Goal: Register for event/course

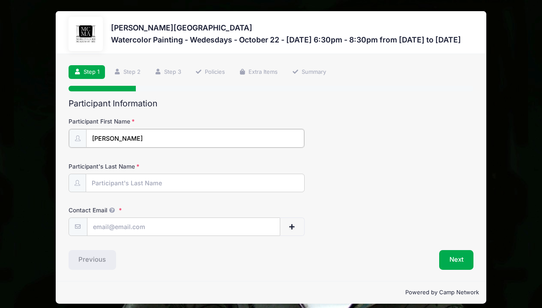
type input "Ana"
type input "de Sa"
type input "fiorillicalligraphy@gmail.com"
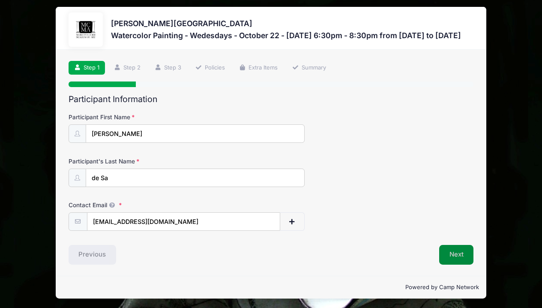
click at [461, 253] on button "Next" at bounding box center [456, 255] width 35 height 20
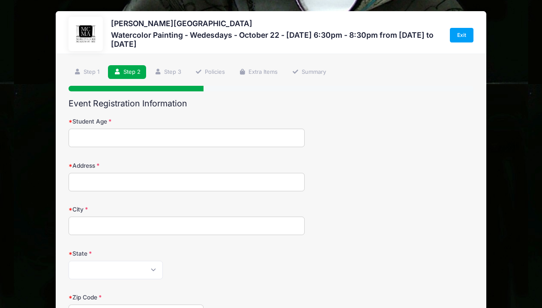
click at [174, 135] on input "Student Age" at bounding box center [187, 138] width 237 height 18
type input "35"
type input "2530 Cedar Canyon Rd Se"
type input "Marietta"
select select "GA"
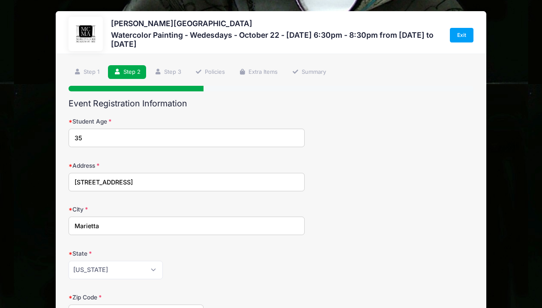
scroll to position [158, 0]
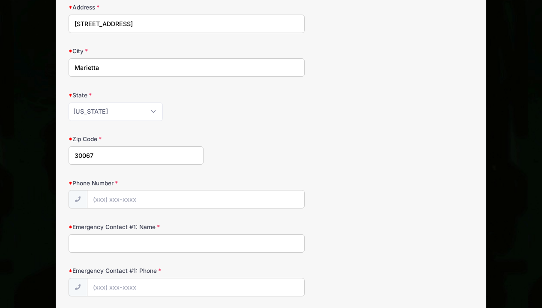
type input "30067"
type input "(678) 634-7377"
type input "6"
type input "Paulo de Sa"
type input "(678) 836-4726"
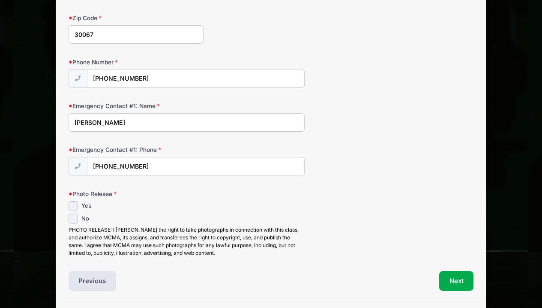
scroll to position [282, 0]
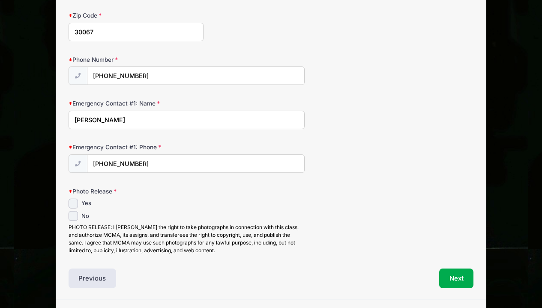
click at [73, 200] on input "Yes" at bounding box center [74, 203] width 10 height 10
checkbox input "true"
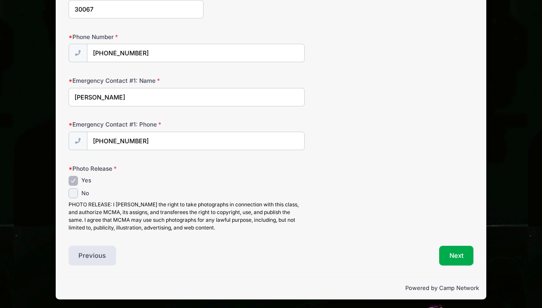
scroll to position [304, 0]
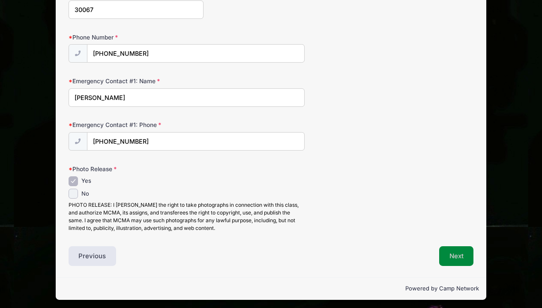
click at [455, 250] on button "Next" at bounding box center [456, 256] width 35 height 20
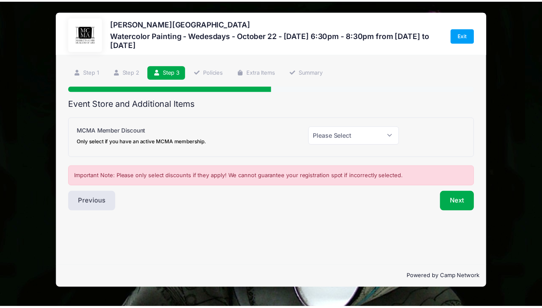
scroll to position [0, 0]
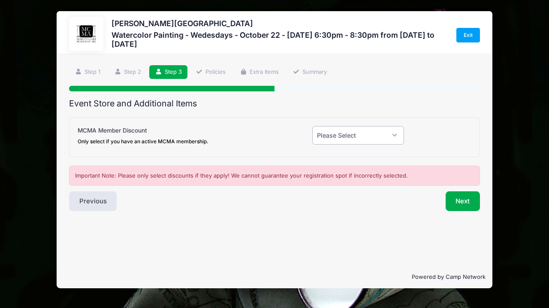
select select "0"
click at [452, 200] on button "Next" at bounding box center [462, 201] width 35 height 20
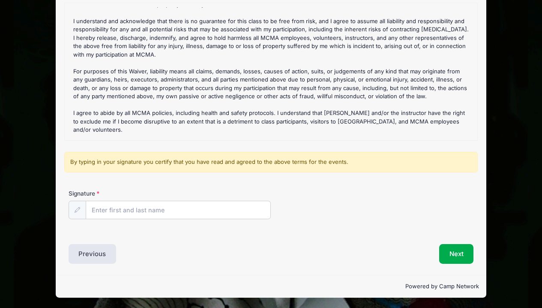
scroll to position [108, 0]
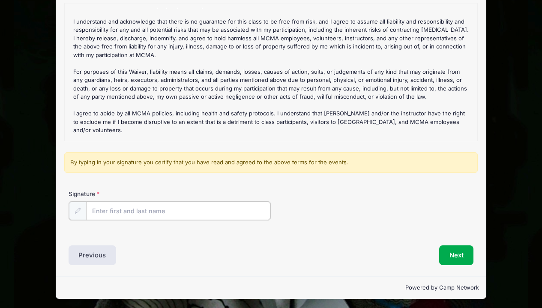
click at [237, 207] on input "Signature" at bounding box center [178, 210] width 185 height 18
type input "Ana de Sa"
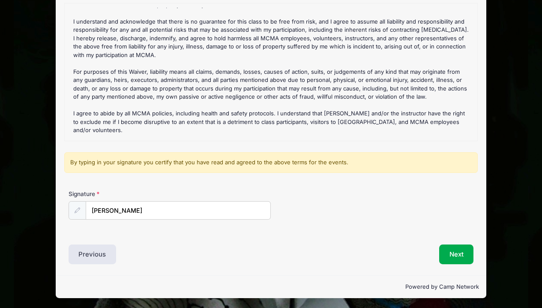
click at [342, 257] on div "Next" at bounding box center [374, 254] width 207 height 20
click at [445, 250] on button "Next" at bounding box center [456, 254] width 35 height 20
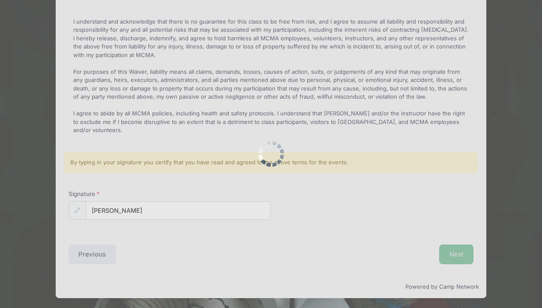
scroll to position [0, 0]
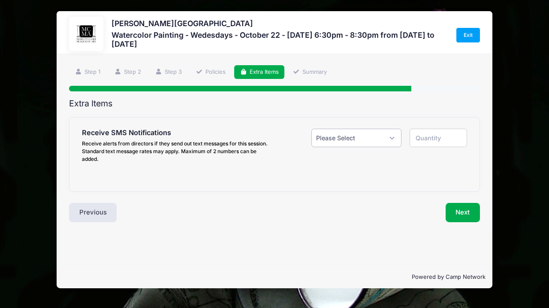
select select "1"
type input "1"
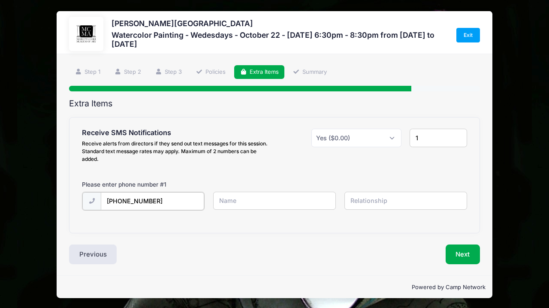
type input "(678) 634-7377"
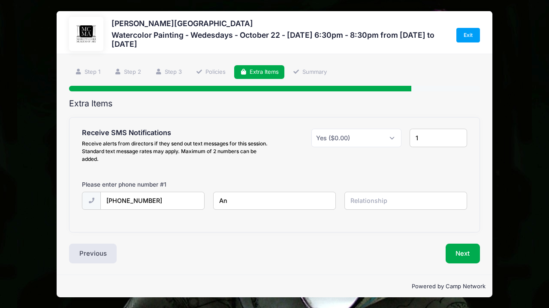
type input "Ana"
type input "[PERSON_NAME]"
click at [381, 204] on input "text" at bounding box center [405, 201] width 123 height 18
click at [464, 253] on button "Next" at bounding box center [462, 254] width 35 height 20
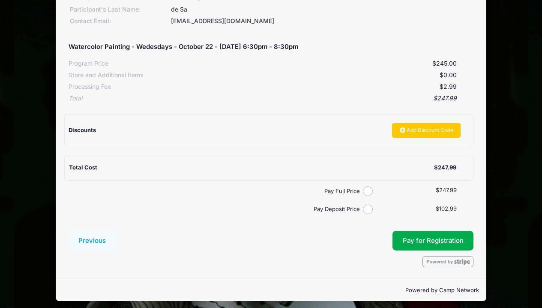
scroll to position [139, 0]
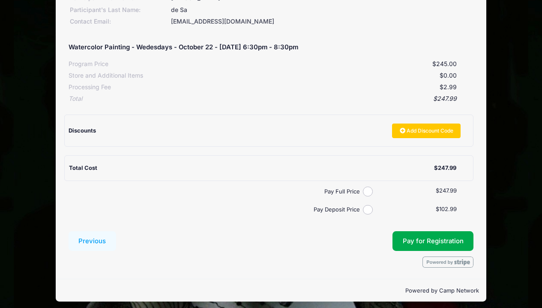
click at [369, 205] on input "Pay Deposit Price" at bounding box center [368, 210] width 10 height 10
radio input "true"
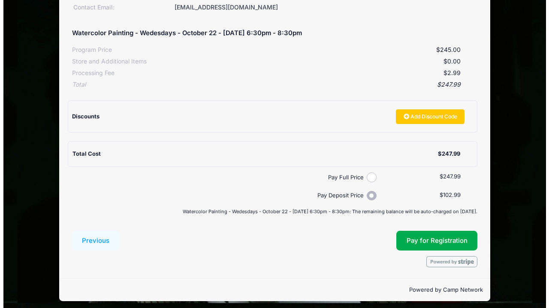
scroll to position [153, 0]
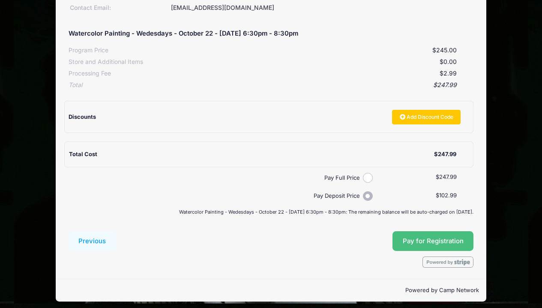
click at [440, 237] on button "Pay for Registration" at bounding box center [433, 241] width 81 height 20
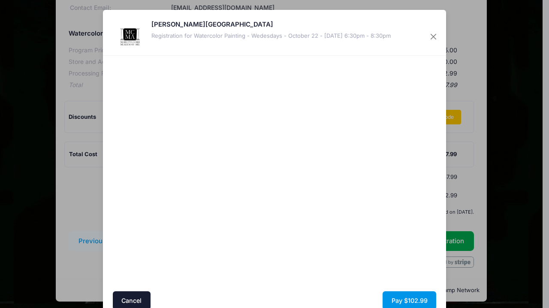
click at [396, 295] on button "Pay $102.99" at bounding box center [409, 300] width 54 height 18
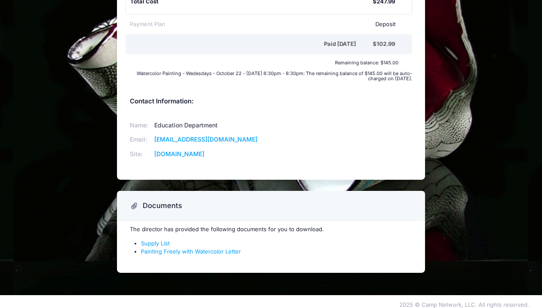
scroll to position [219, 0]
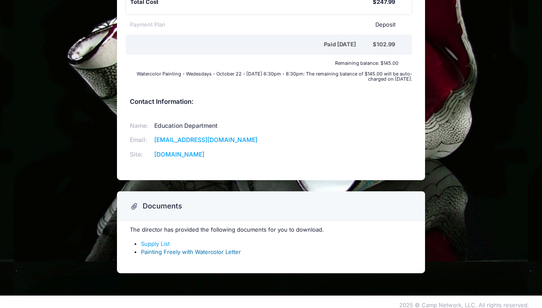
click at [198, 248] on link "Painting Freely with Watercolor Letter" at bounding box center [191, 251] width 100 height 7
click at [160, 240] on link "Supply List" at bounding box center [155, 243] width 29 height 7
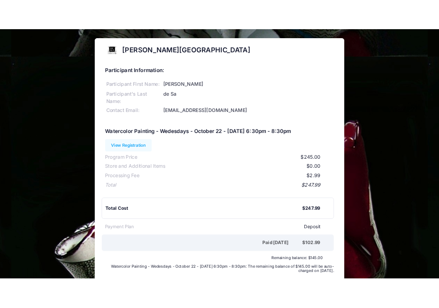
scroll to position [0, 0]
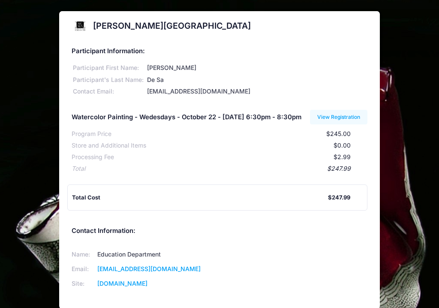
click at [401, 39] on div "Marietta Cobb Museum of Art Participant Information: Participant First Name: An…" at bounding box center [219, 212] width 439 height 402
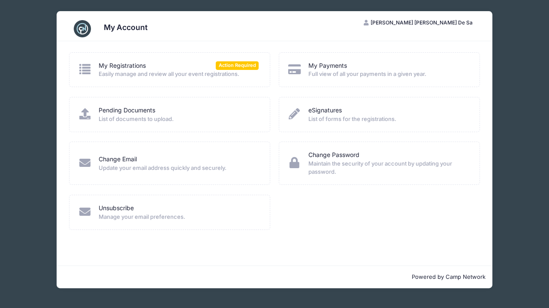
click at [157, 66] on div "My Registrations Action Required" at bounding box center [179, 65] width 160 height 9
click at [229, 65] on span "Action Required" at bounding box center [237, 65] width 43 height 8
click at [87, 71] on icon at bounding box center [85, 68] width 14 height 11
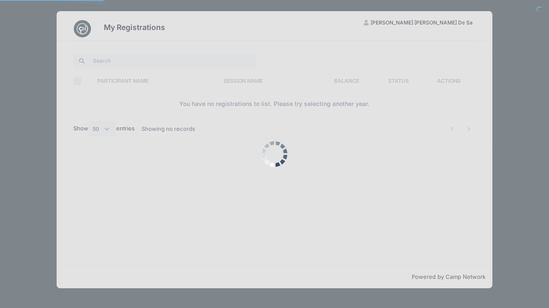
select select "50"
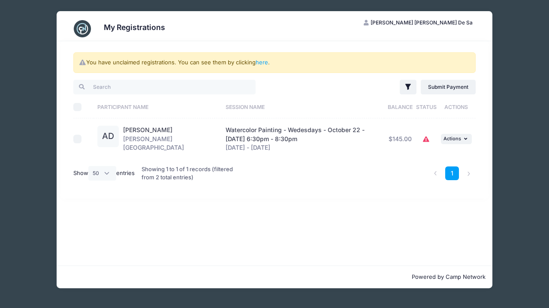
click at [112, 138] on div "AD" at bounding box center [107, 136] width 21 height 21
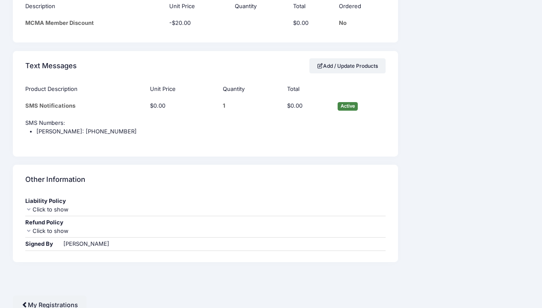
scroll to position [589, 0]
click at [29, 229] on icon at bounding box center [28, 232] width 7 height 6
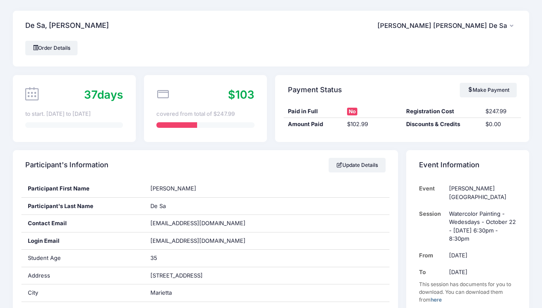
scroll to position [0, 0]
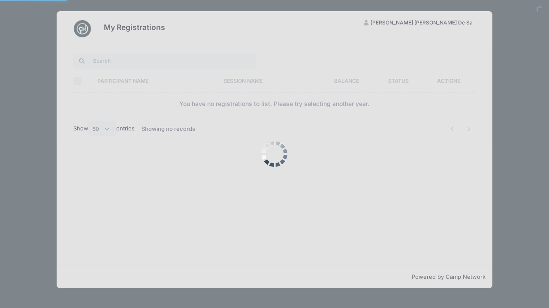
select select "50"
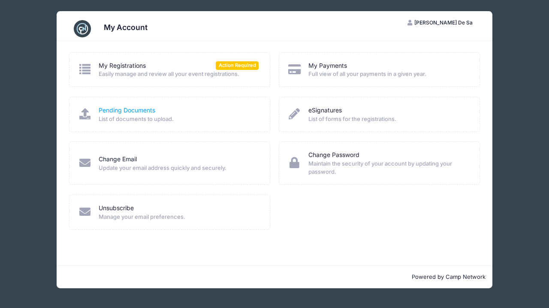
click at [130, 111] on link "Pending Documents" at bounding box center [127, 110] width 57 height 9
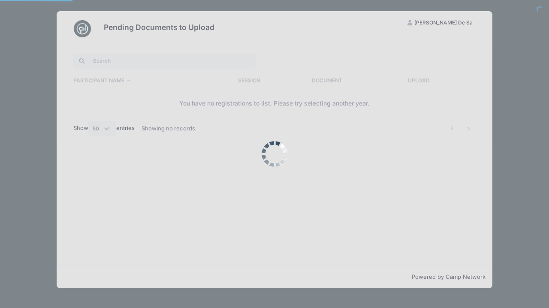
select select "50"
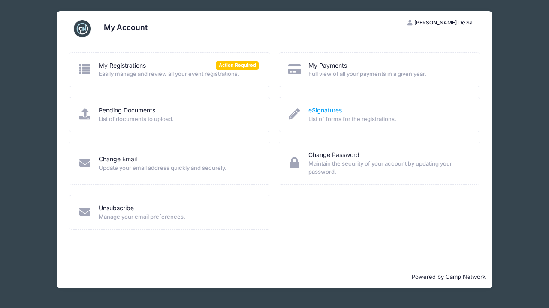
click at [322, 108] on link "eSignatures" at bounding box center [324, 110] width 33 height 9
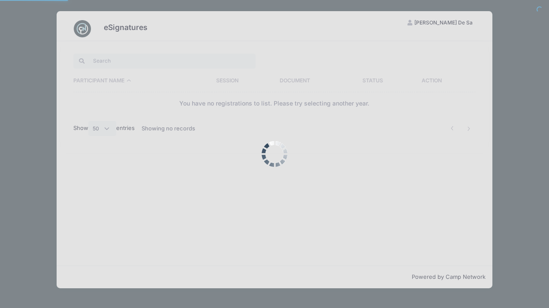
select select "50"
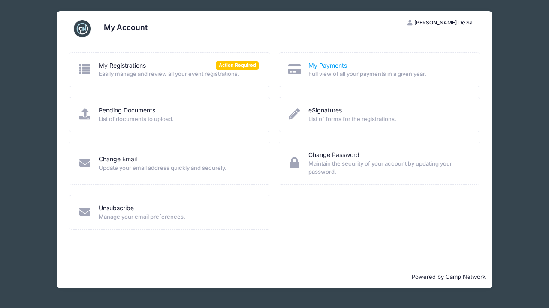
click at [330, 62] on link "My Payments" at bounding box center [327, 65] width 39 height 9
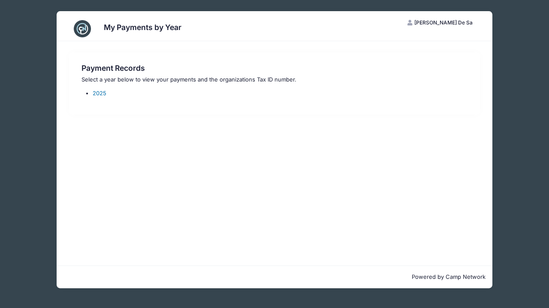
click at [99, 95] on link "2025" at bounding box center [100, 93] width 14 height 7
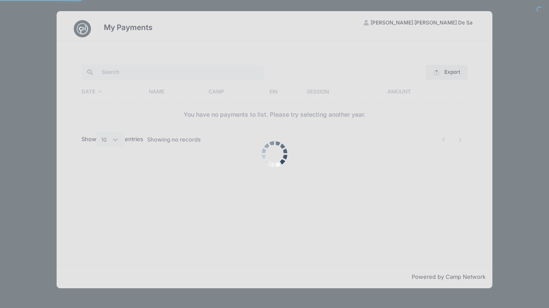
select select "10"
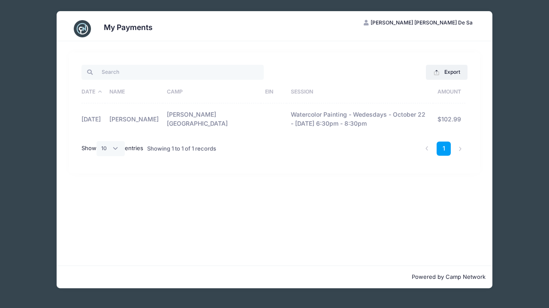
click at [162, 208] on div "Export Excel CSV Print Date Name Camp EIN Session Amount [DATE] [PERSON_NAME] […" at bounding box center [275, 153] width 436 height 224
